Goal: Information Seeking & Learning: Learn about a topic

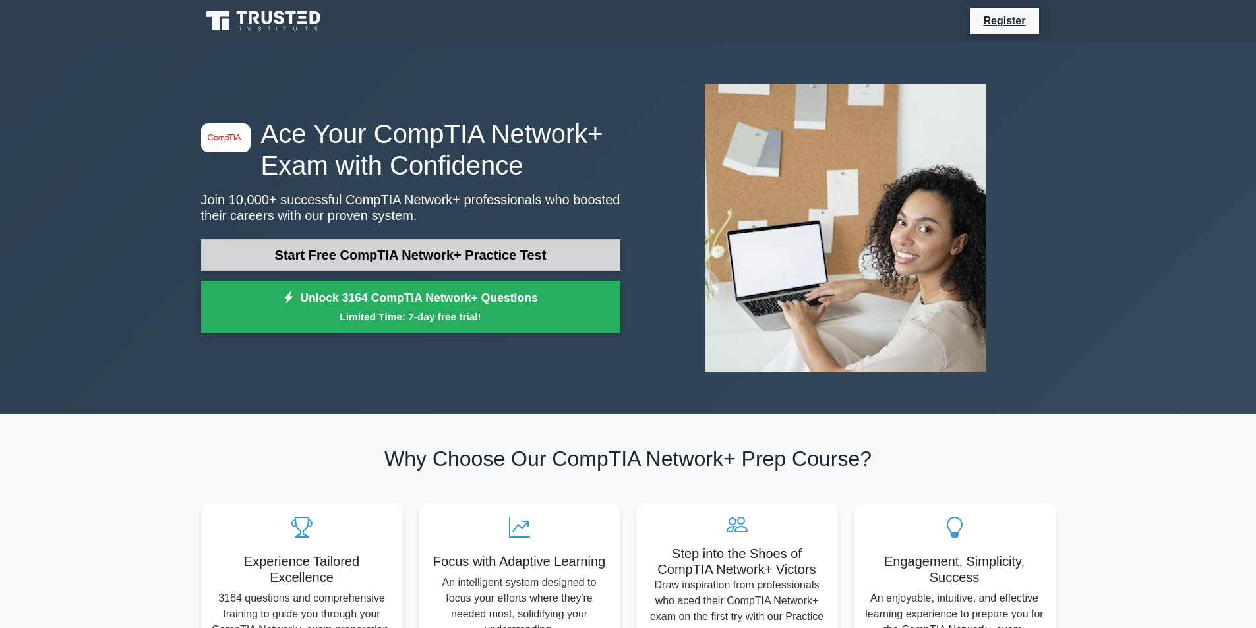
click at [384, 264] on link "Start Free CompTIA Network+ Practice Test" at bounding box center [410, 255] width 419 height 32
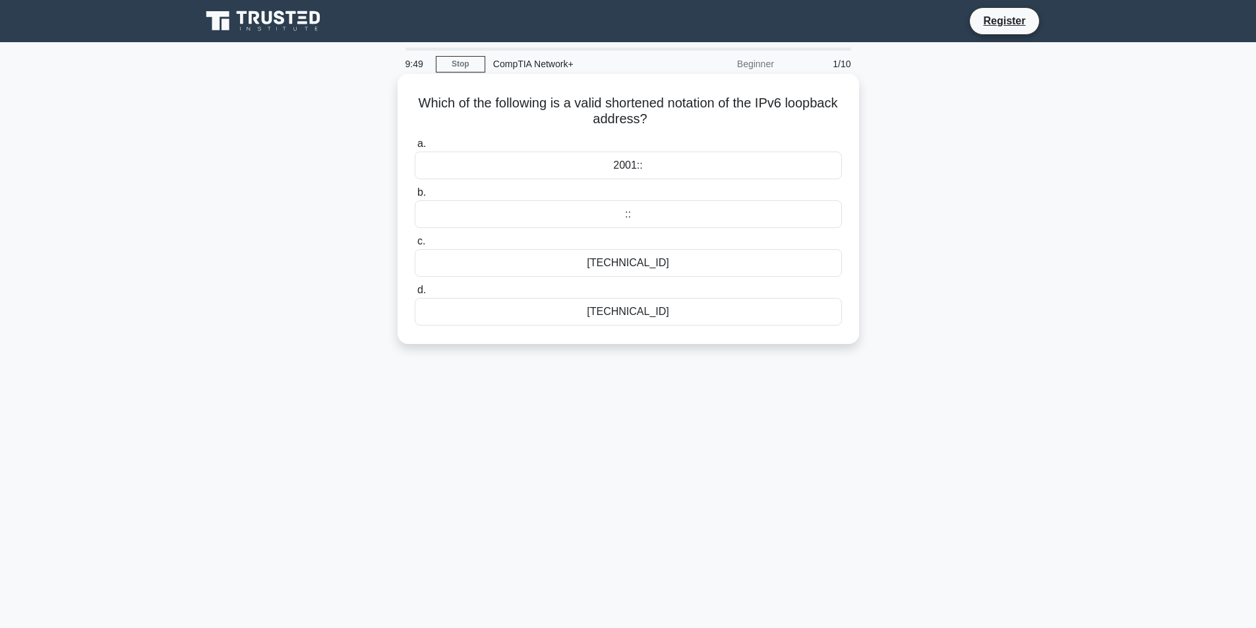
click at [616, 320] on div "127.0.0.1" at bounding box center [628, 312] width 427 height 28
click at [415, 295] on input "d. 127.0.0.1" at bounding box center [415, 290] width 0 height 9
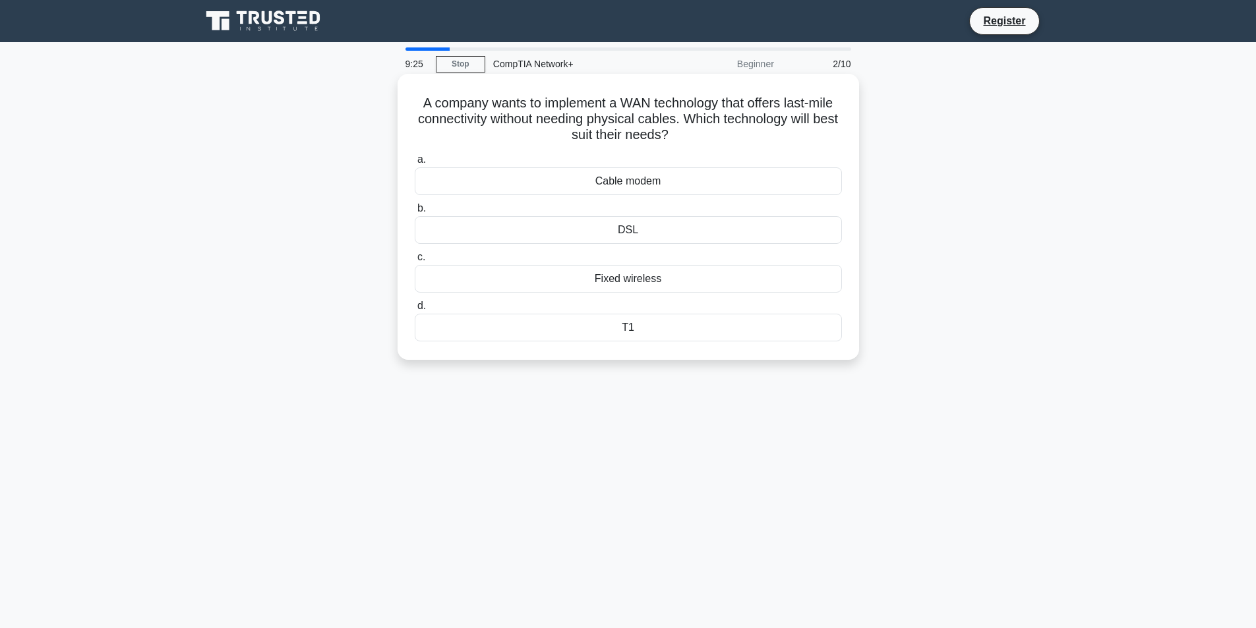
click at [634, 239] on div "DSL" at bounding box center [628, 230] width 427 height 28
click at [415, 213] on input "b. DSL" at bounding box center [415, 208] width 0 height 9
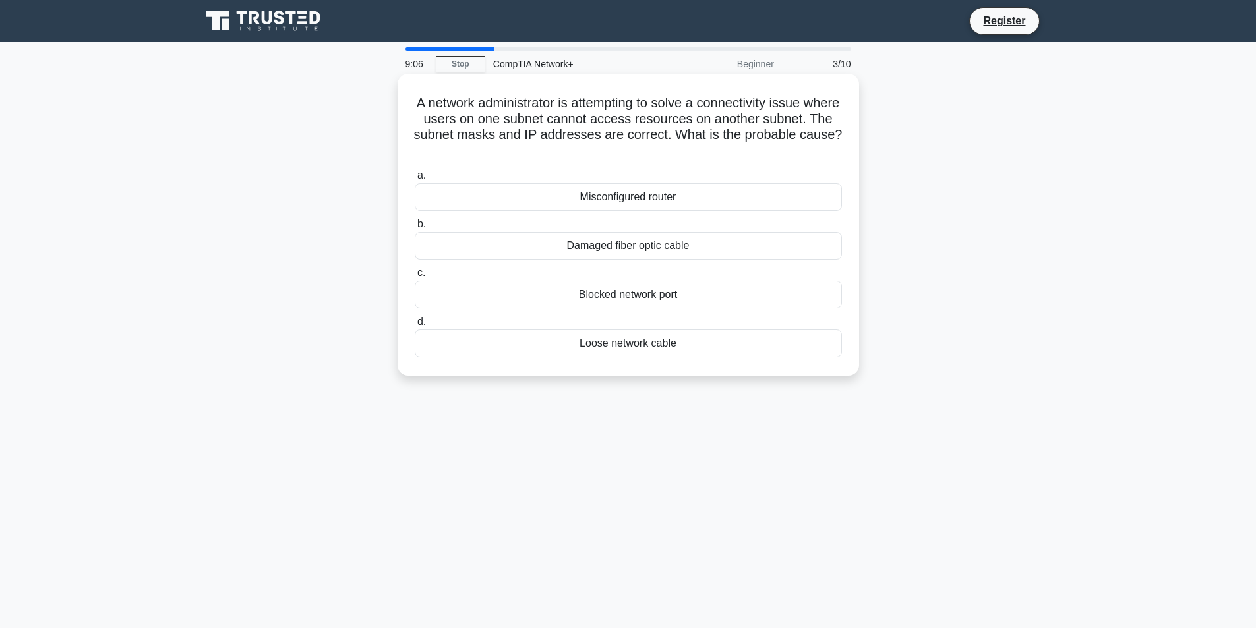
click at [653, 199] on div "Misconfigured router" at bounding box center [628, 197] width 427 height 28
click at [415, 180] on input "a. Misconfigured router" at bounding box center [415, 175] width 0 height 9
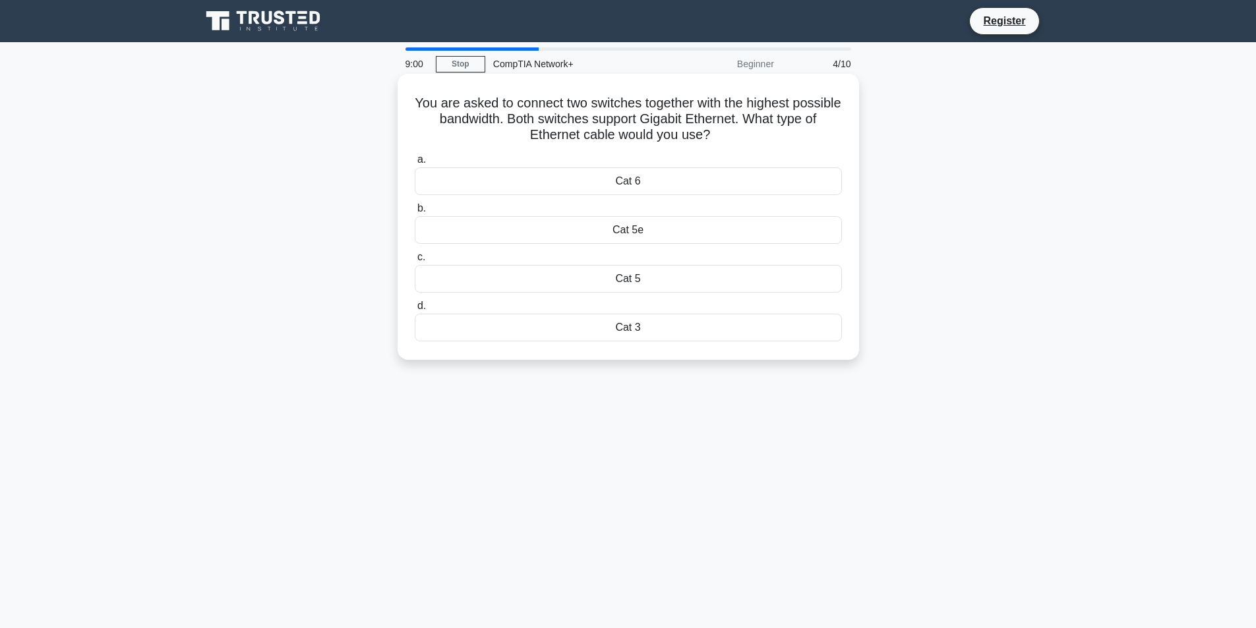
click at [653, 193] on div "Cat 6" at bounding box center [628, 181] width 427 height 28
click at [415, 164] on input "a. Cat 6" at bounding box center [415, 160] width 0 height 9
click at [637, 320] on div "VPDN" at bounding box center [628, 328] width 427 height 28
click at [415, 310] on input "d. VPDN" at bounding box center [415, 306] width 0 height 9
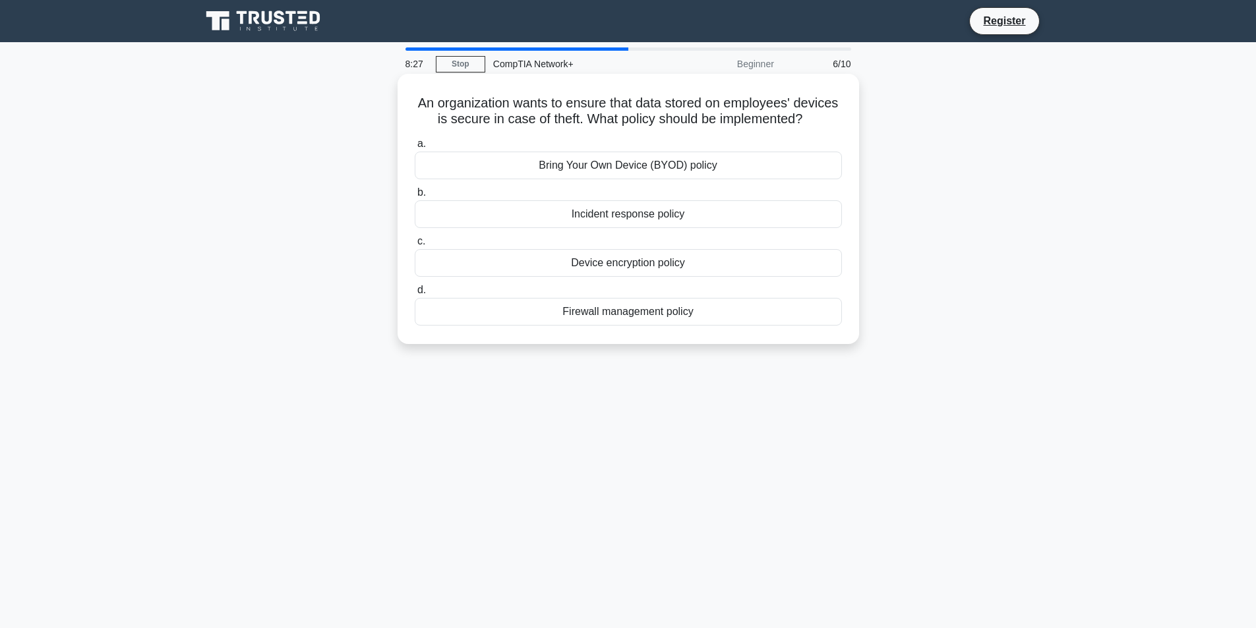
click at [658, 277] on div "Device encryption policy" at bounding box center [628, 263] width 427 height 28
click at [415, 246] on input "c. Device encryption policy" at bounding box center [415, 241] width 0 height 9
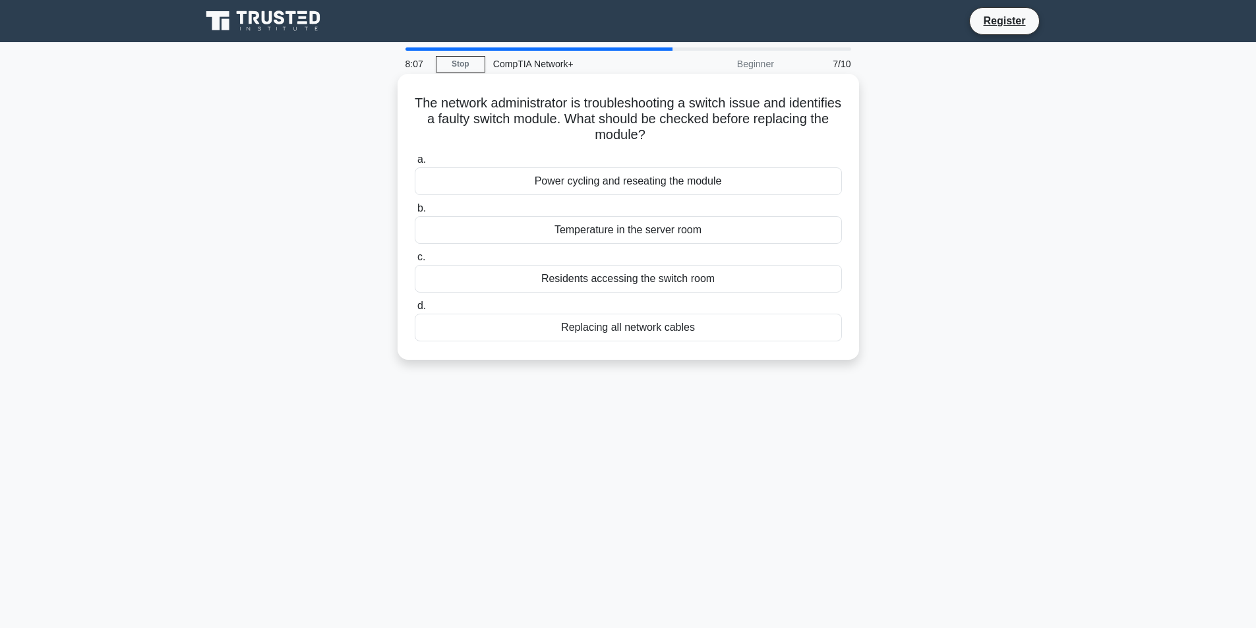
click at [664, 181] on div "Power cycling and reseating the module" at bounding box center [628, 181] width 427 height 28
click at [415, 164] on input "a. Power cycling and reseating the module" at bounding box center [415, 160] width 0 height 9
click at [674, 190] on div "Bandwidth measurement" at bounding box center [628, 181] width 427 height 28
click at [415, 164] on input "a. Bandwidth measurement" at bounding box center [415, 160] width 0 height 9
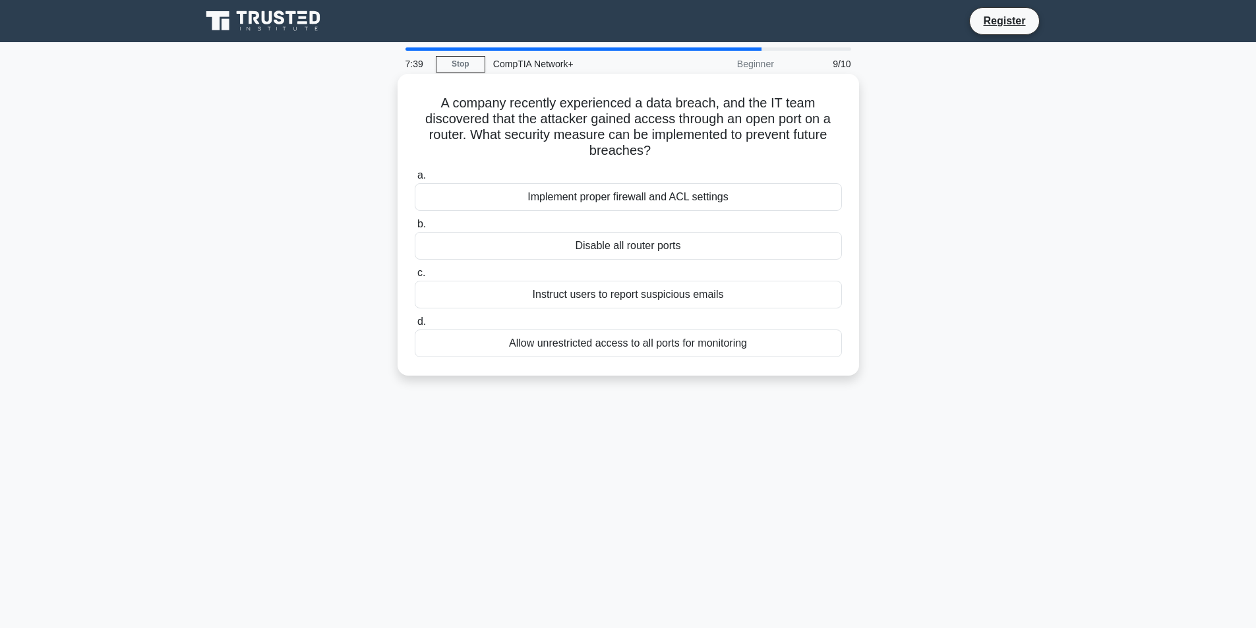
click at [668, 295] on div "Instruct users to report suspicious emails" at bounding box center [628, 295] width 427 height 28
click at [415, 277] on input "c. Instruct users to report suspicious emails" at bounding box center [415, 273] width 0 height 9
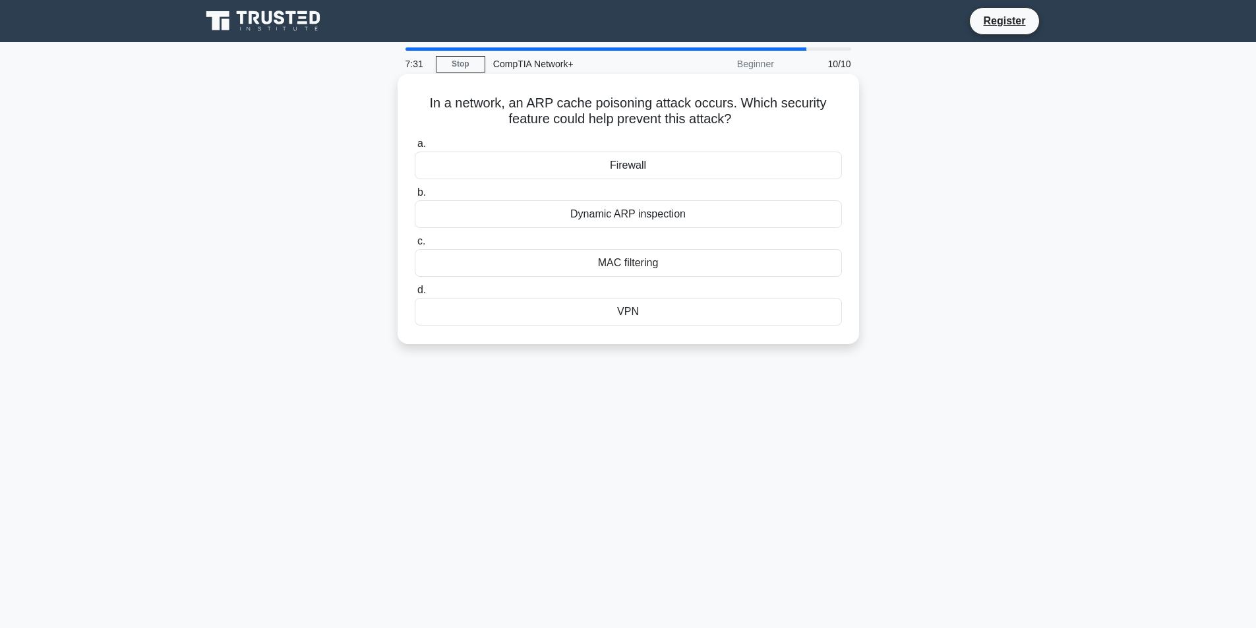
click at [610, 215] on div "Dynamic ARP inspection" at bounding box center [628, 214] width 427 height 28
click at [415, 197] on input "b. Dynamic ARP inspection" at bounding box center [415, 193] width 0 height 9
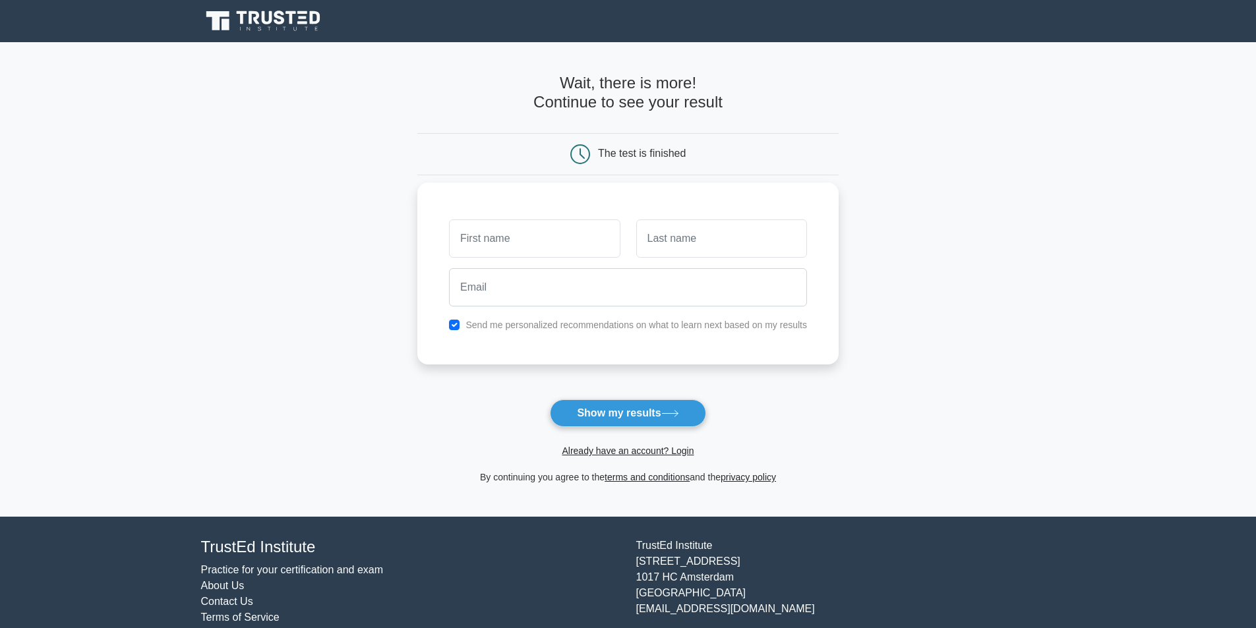
drag, startPoint x: 0, startPoint y: 0, endPoint x: 558, endPoint y: 247, distance: 609.7
click at [558, 247] on input "text" at bounding box center [534, 238] width 171 height 38
type input "[PERSON_NAME]"
click at [714, 235] on input "text" at bounding box center [721, 238] width 171 height 38
type input "Botha"
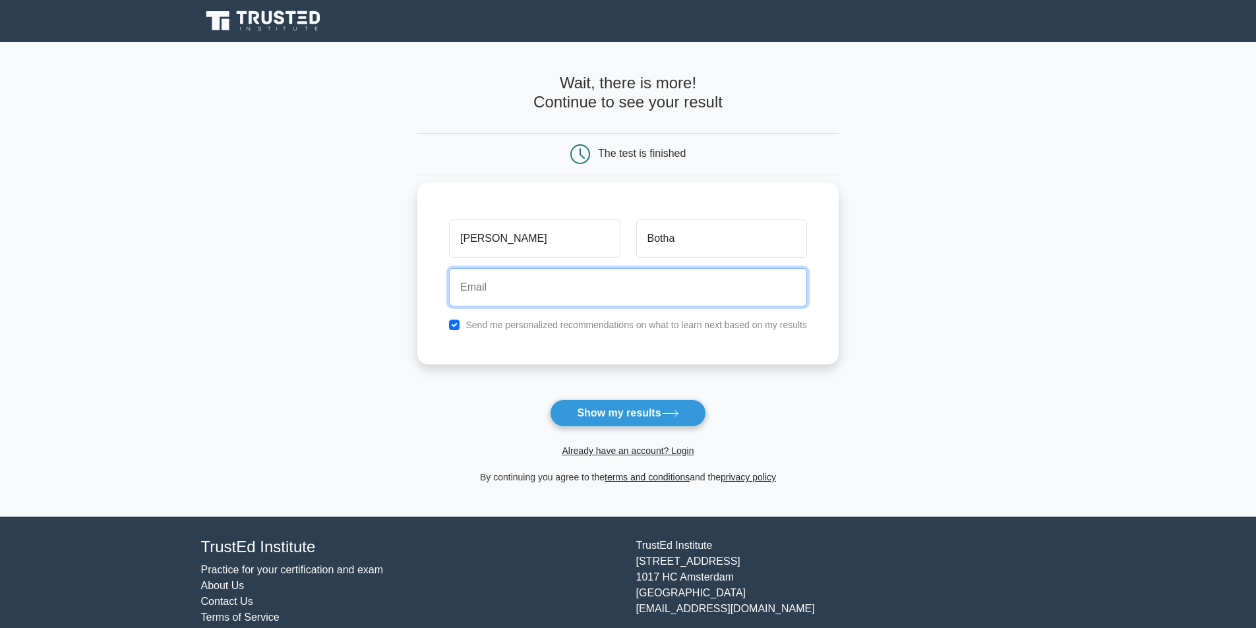
click at [614, 303] on input "email" at bounding box center [628, 287] width 358 height 38
type input "[EMAIL_ADDRESS][DOMAIN_NAME]"
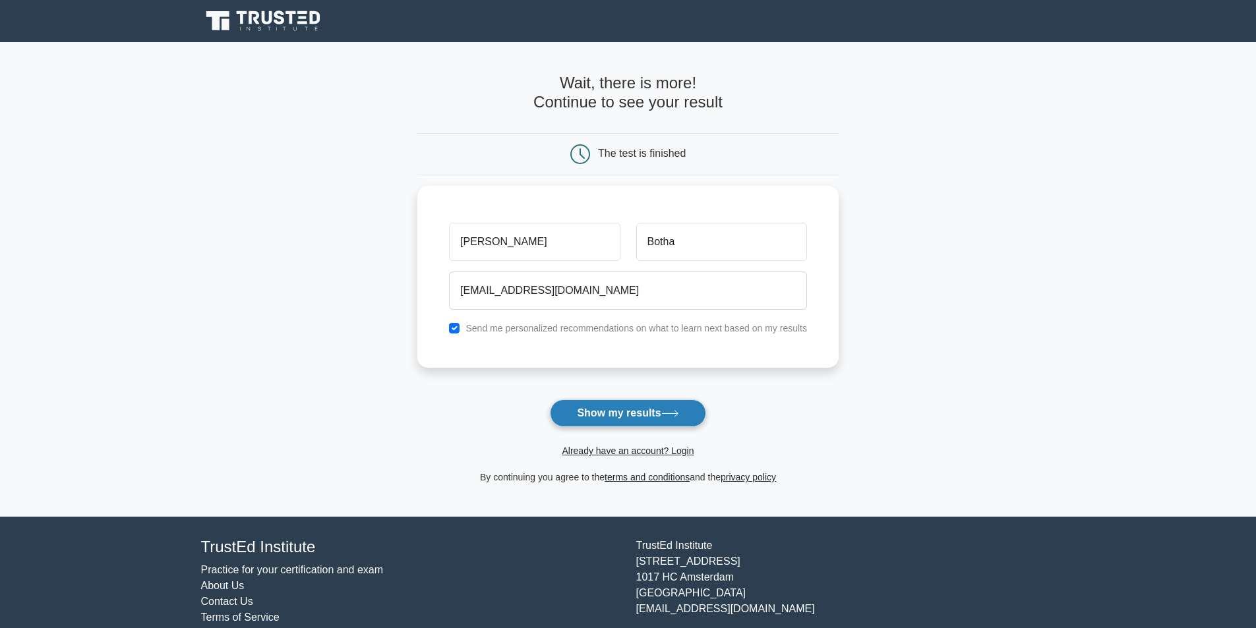
click at [638, 410] on button "Show my results" at bounding box center [628, 413] width 156 height 28
